Goal: Task Accomplishment & Management: Manage account settings

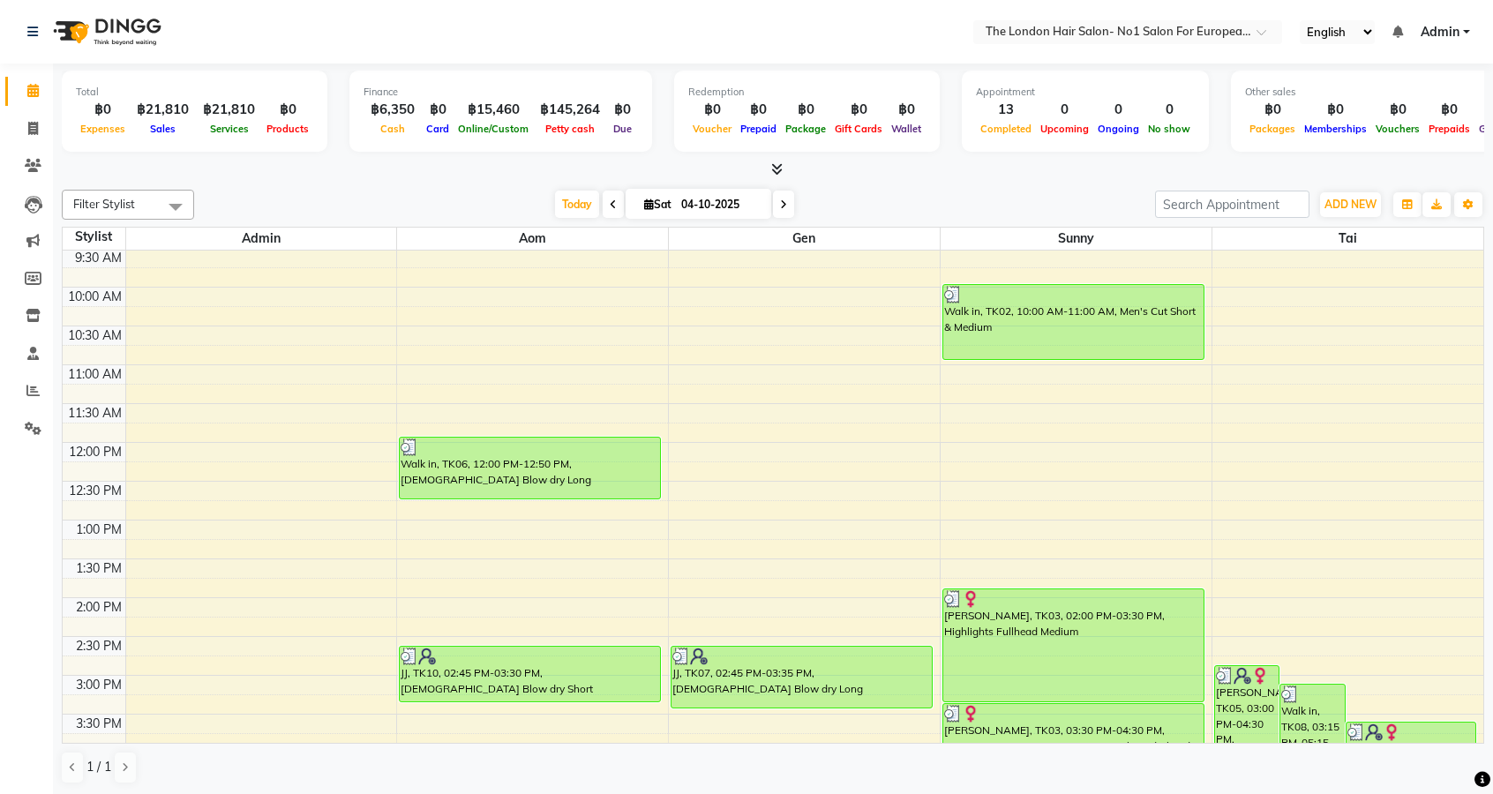
scroll to position [114, 0]
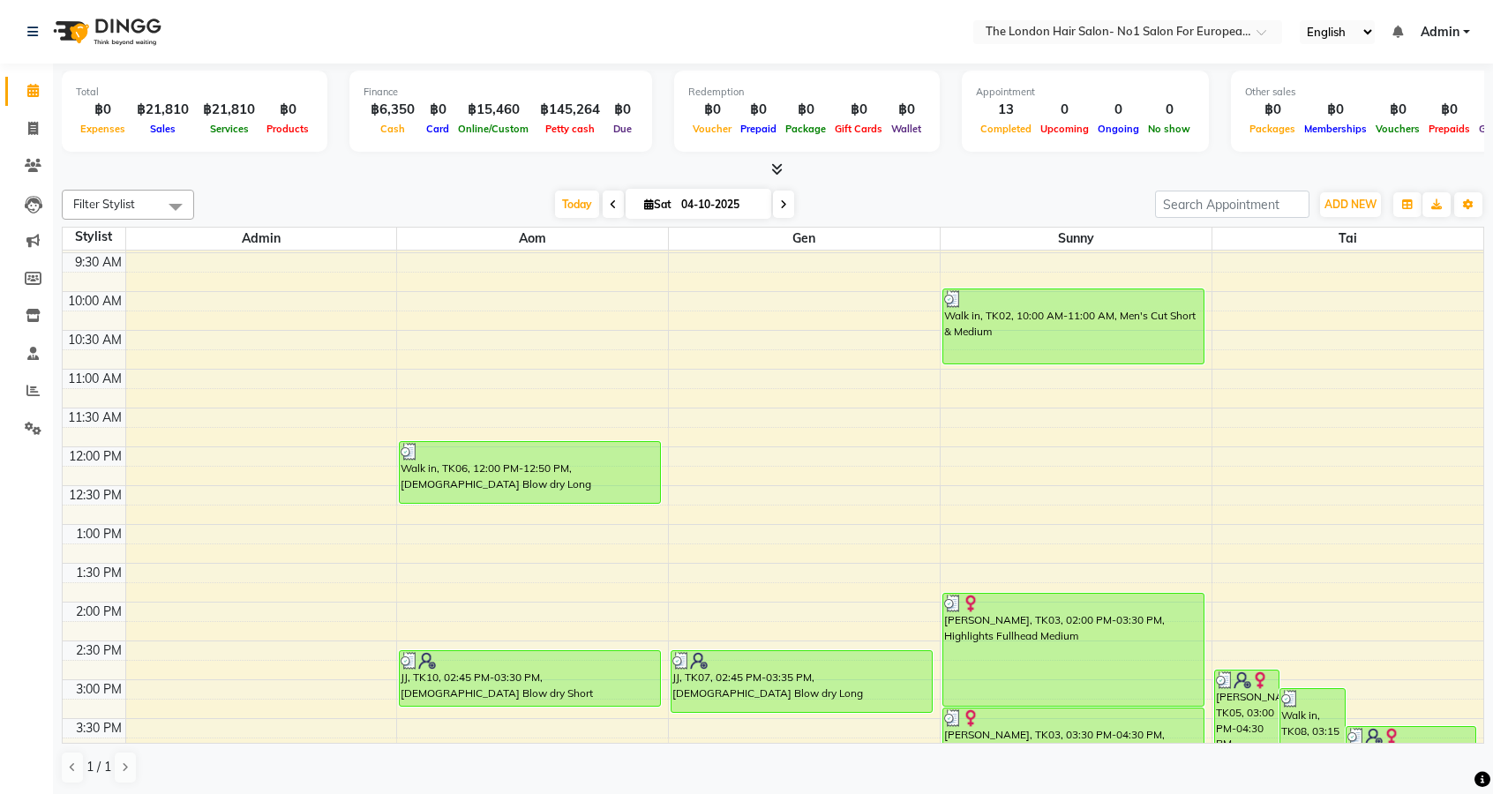
click at [781, 212] on span at bounding box center [783, 204] width 21 height 27
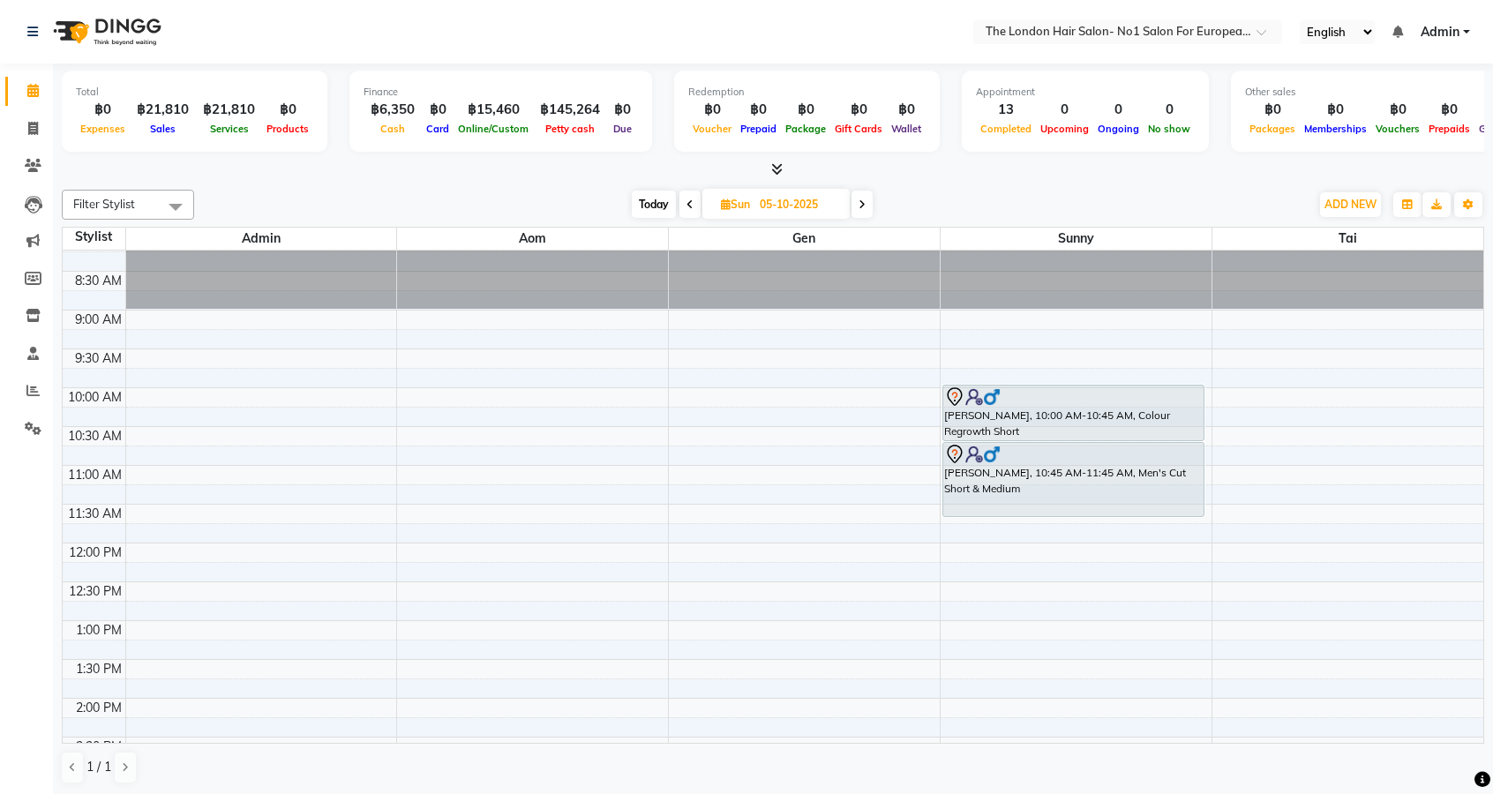
scroll to position [0, 0]
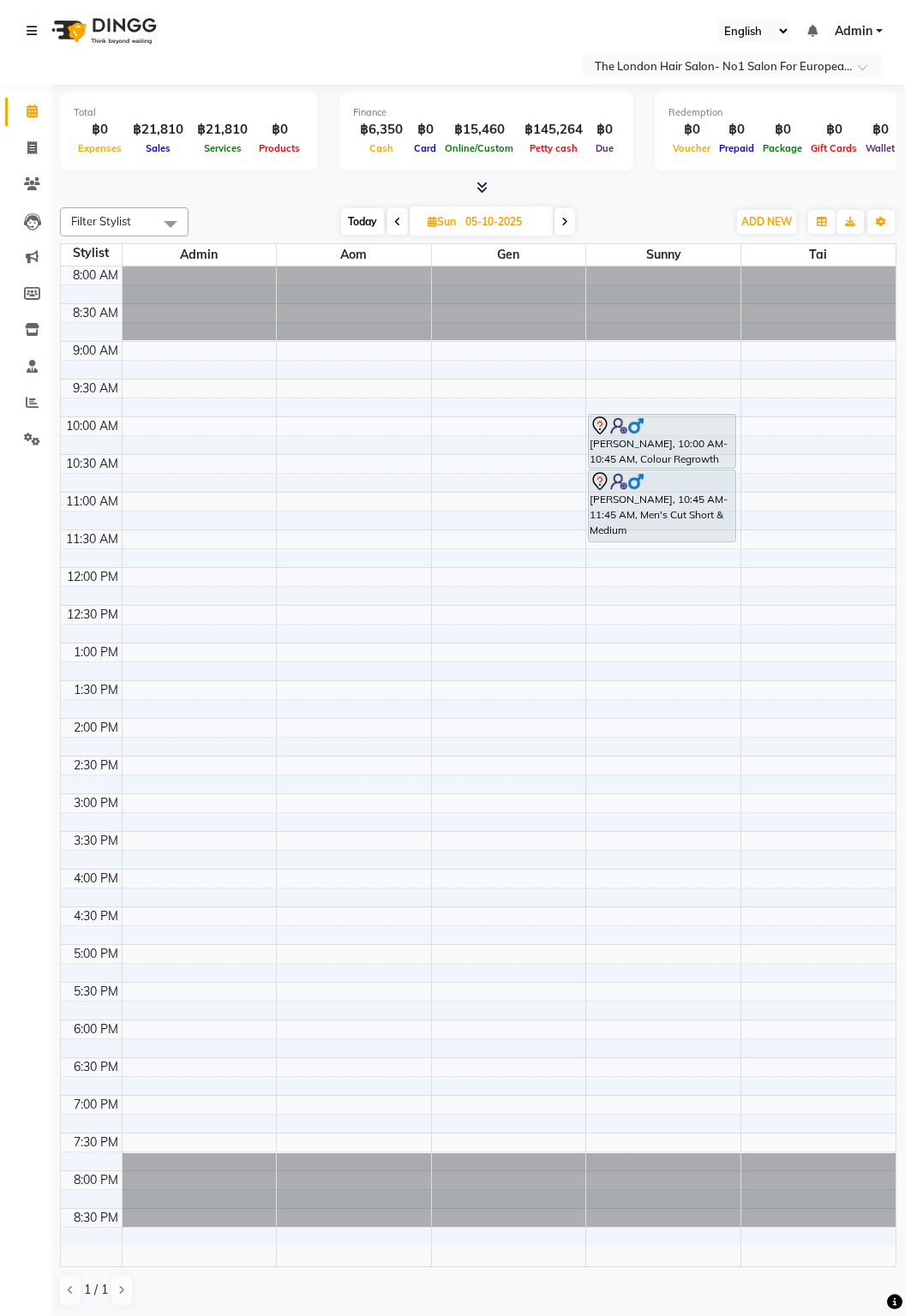
click at [369, 219] on span "Today" at bounding box center [362, 220] width 43 height 26
type input "04-10-2025"
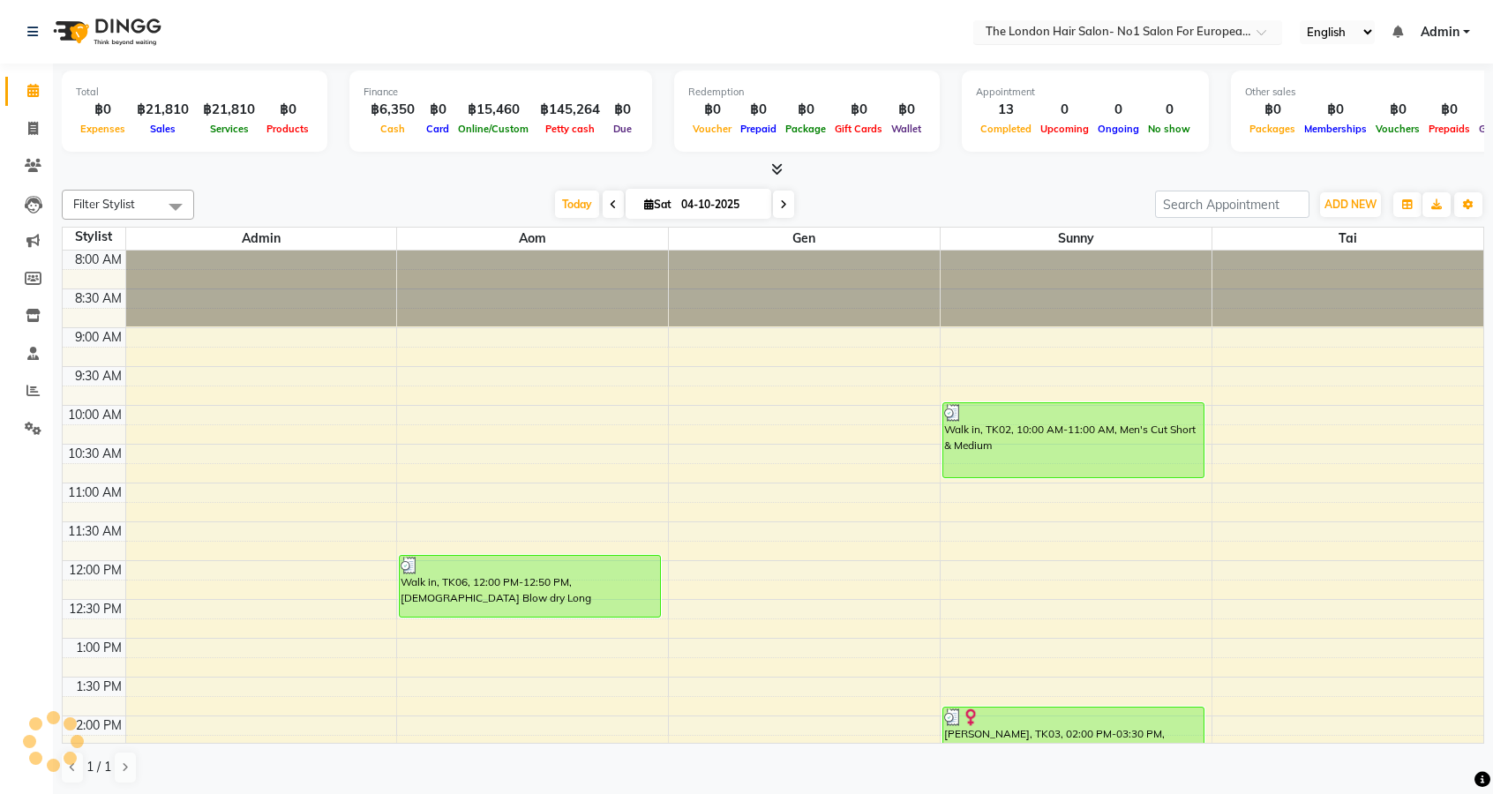
click at [1167, 33] on input "text" at bounding box center [1110, 34] width 256 height 18
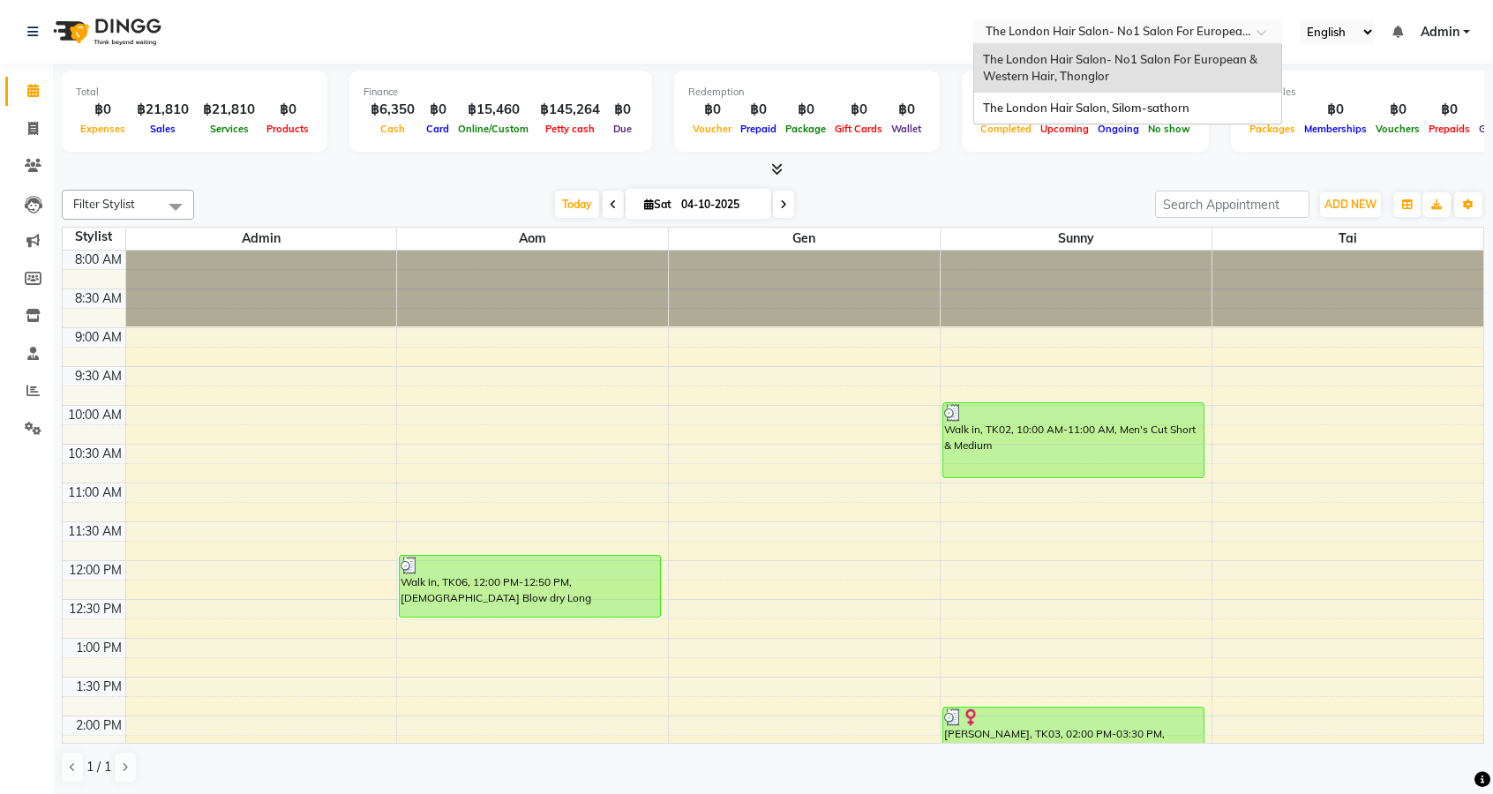
click at [1127, 118] on div "The London Hair Salon, Silom-sathorn" at bounding box center [1127, 109] width 307 height 32
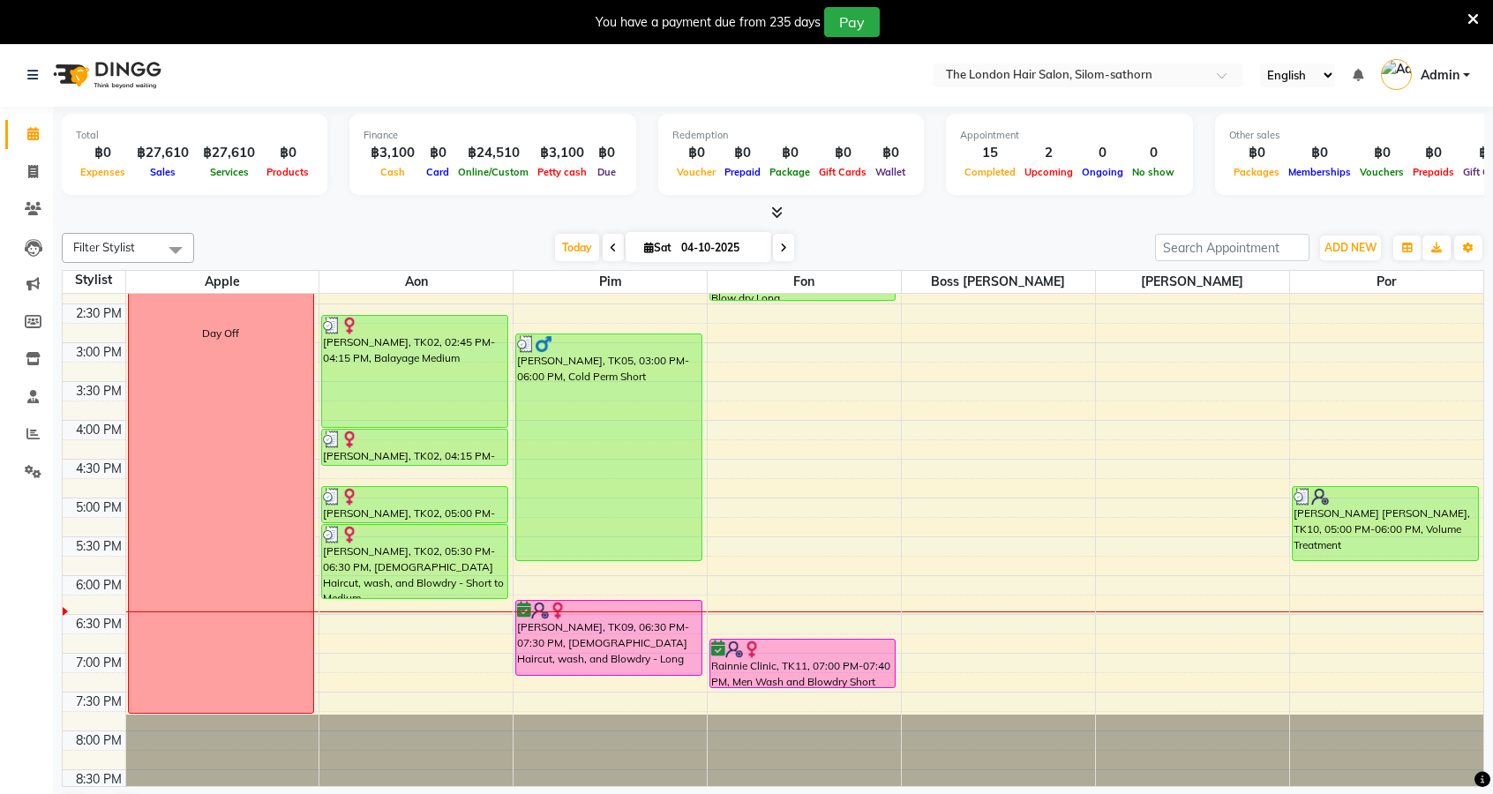
scroll to position [417, 0]
click at [1138, 79] on input "text" at bounding box center [1071, 77] width 256 height 18
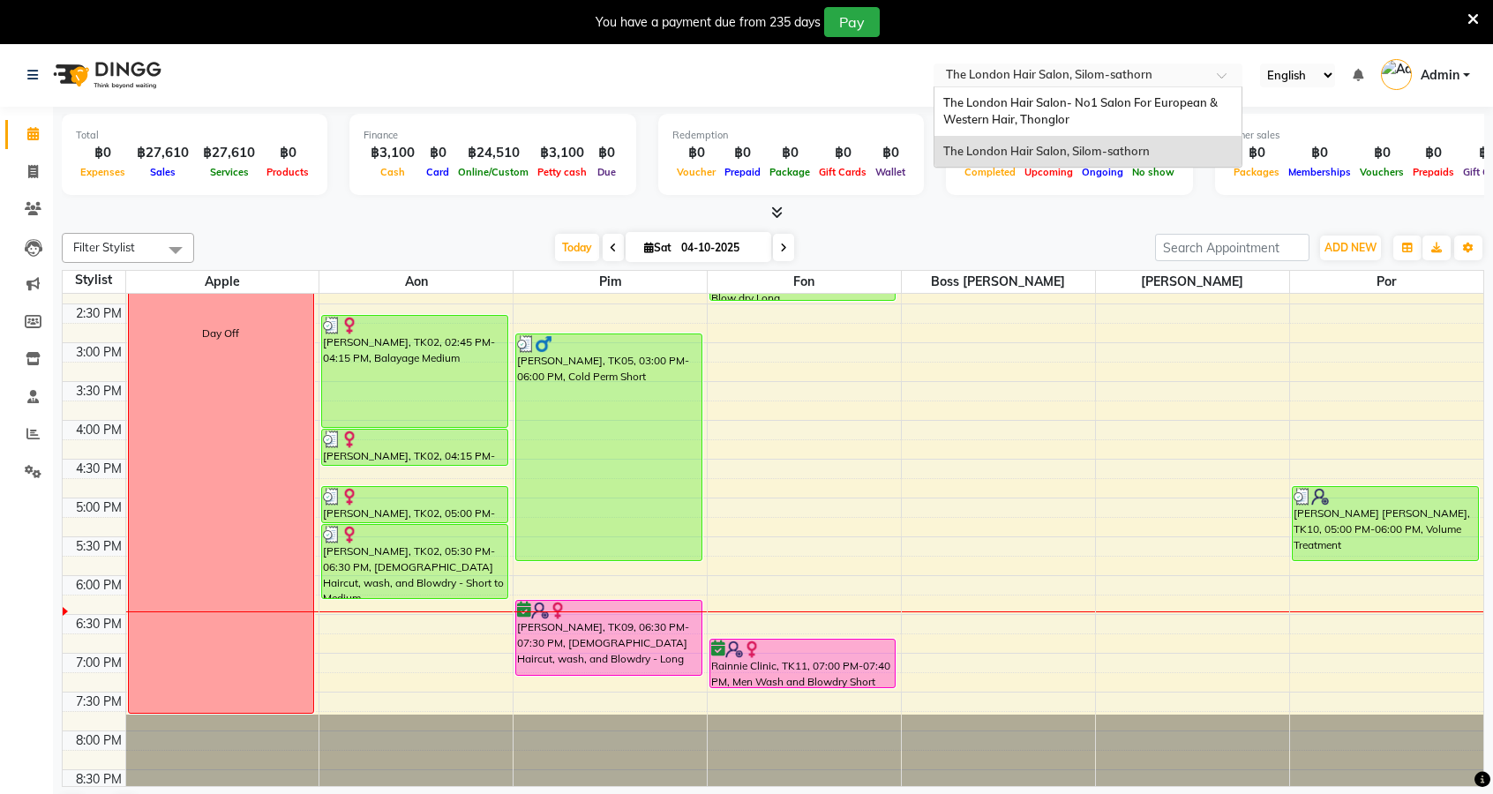
click at [1056, 117] on span "The London Hair Salon- No1 Salon For European & Western Hair, Thonglor" at bounding box center [1082, 111] width 277 height 32
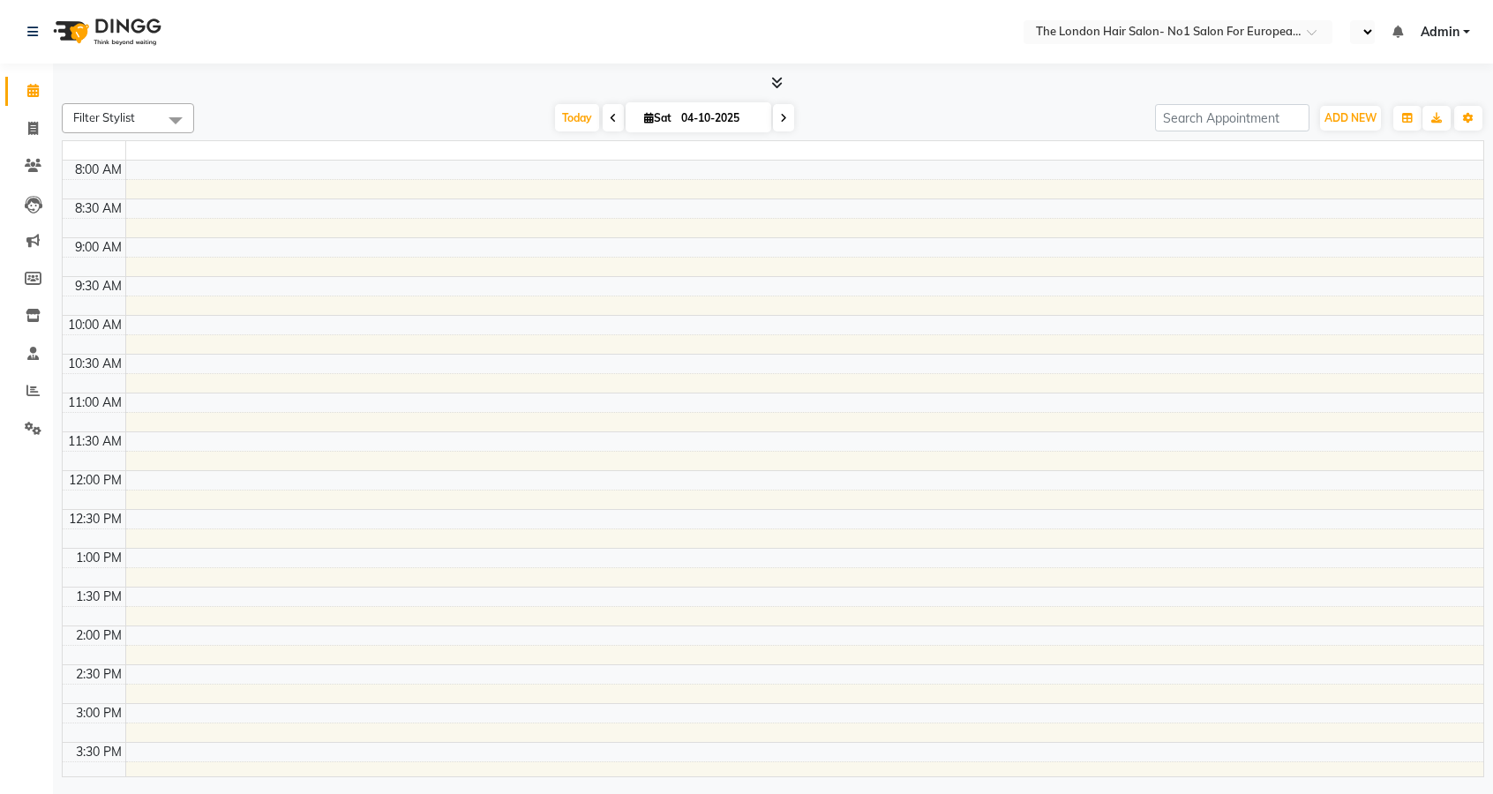
select select "en"
